Goal: Task Accomplishment & Management: Manage account settings

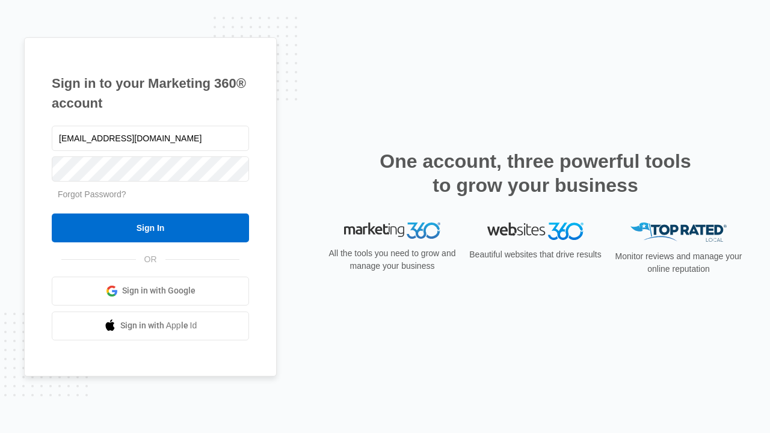
type input "dankie614@gmail.com"
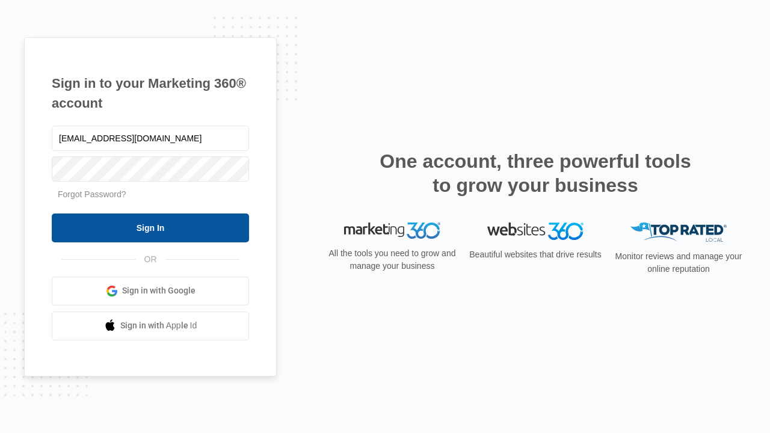
click at [150, 227] on input "Sign In" at bounding box center [150, 227] width 197 height 29
